Goal: Task Accomplishment & Management: Manage account settings

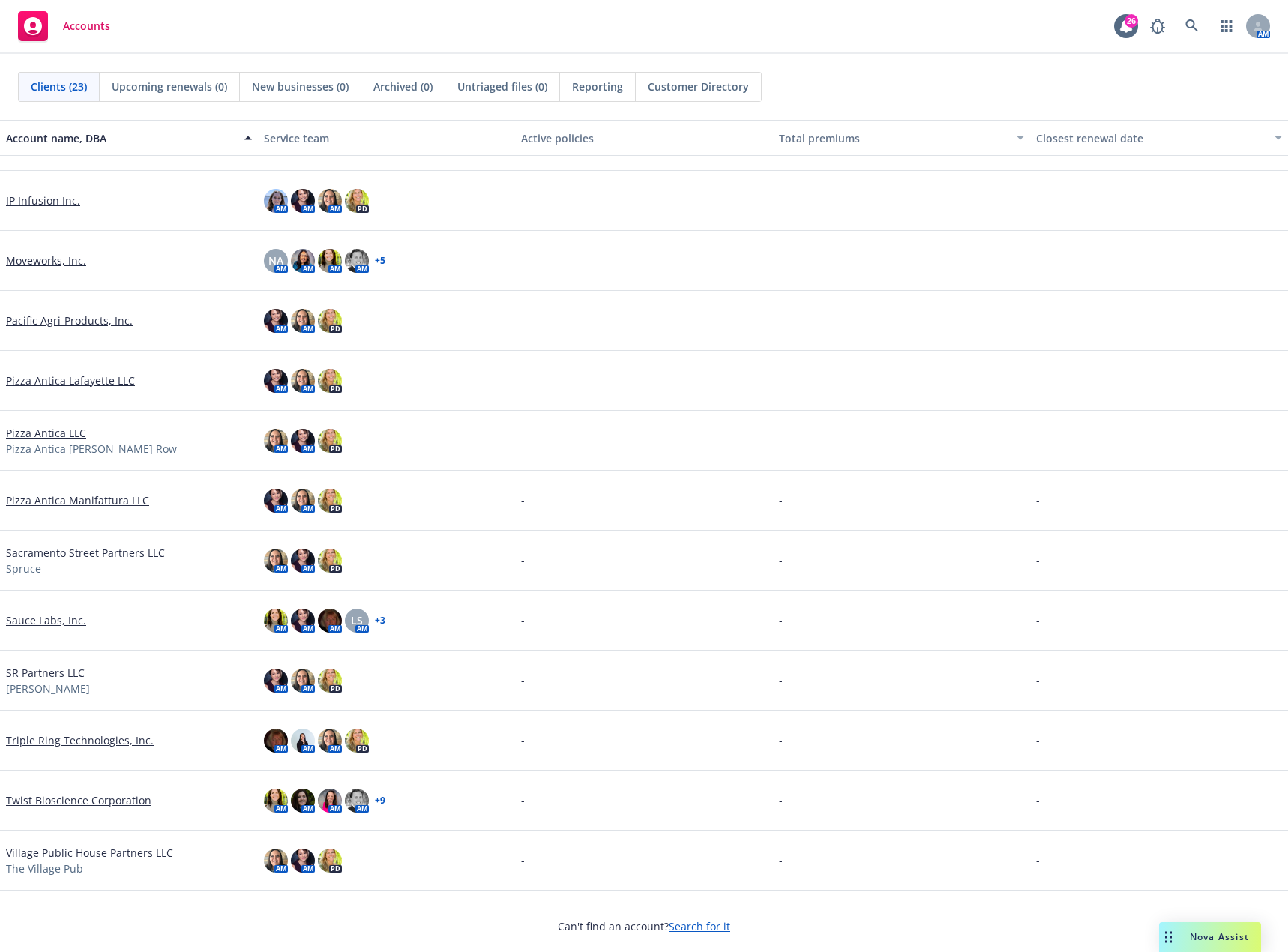
scroll to position [636, 0]
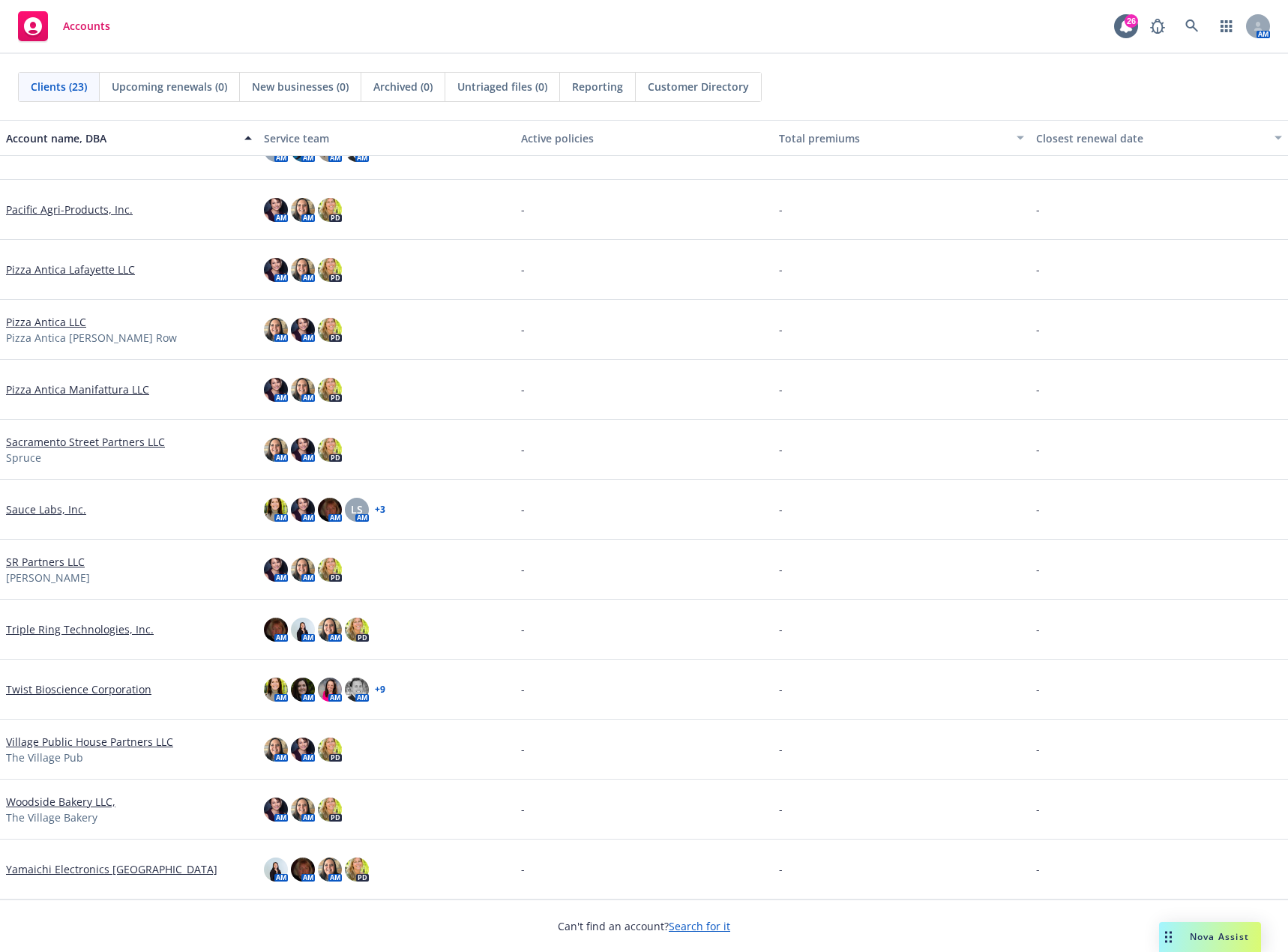
click at [66, 867] on link "Yamaichi Electronics [GEOGRAPHIC_DATA]" at bounding box center [112, 869] width 211 height 16
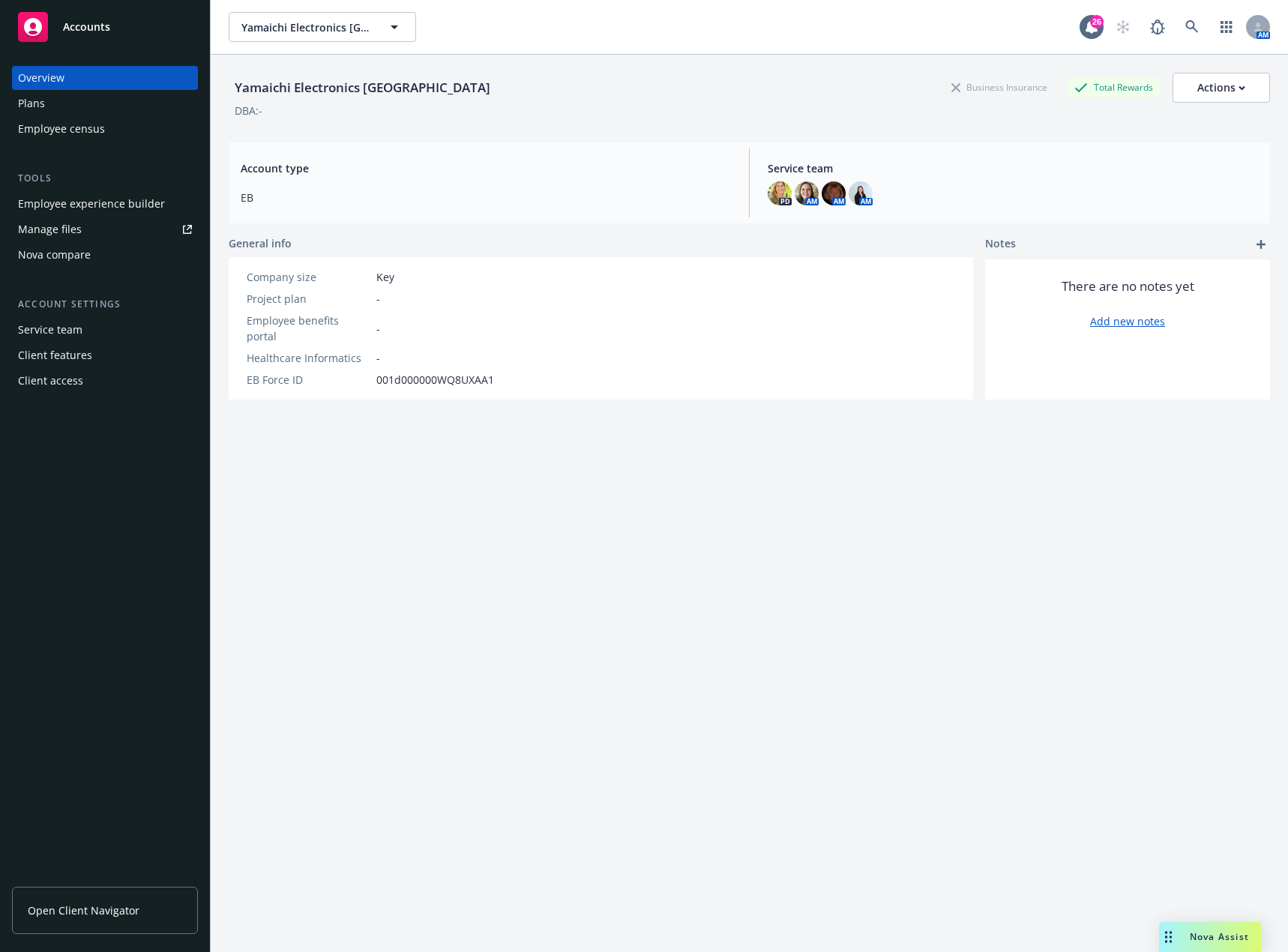
click at [85, 200] on div "Employee experience builder" at bounding box center [91, 204] width 147 height 24
